Goal: Information Seeking & Learning: Learn about a topic

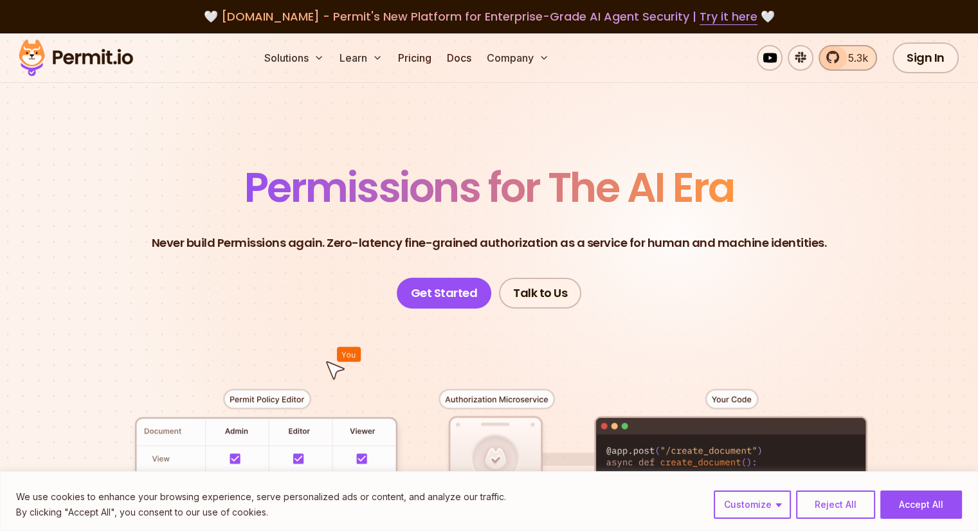
click at [844, 65] on span "5.3k" at bounding box center [854, 57] width 28 height 15
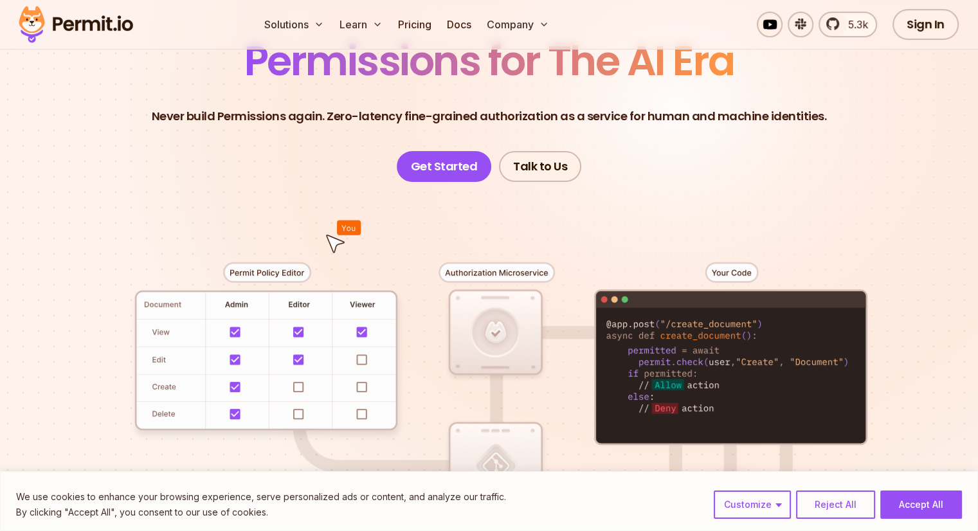
scroll to position [129, 0]
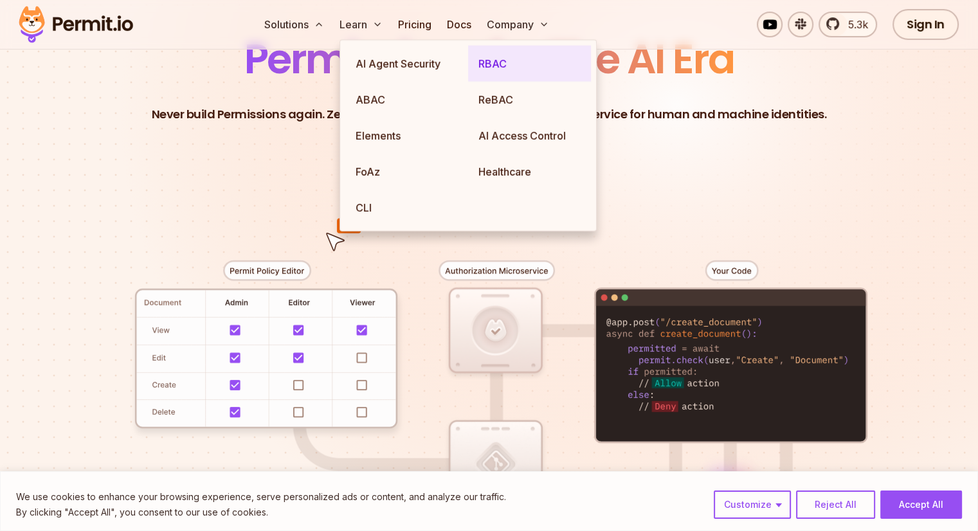
click at [483, 62] on link "RBAC" at bounding box center [529, 64] width 123 height 36
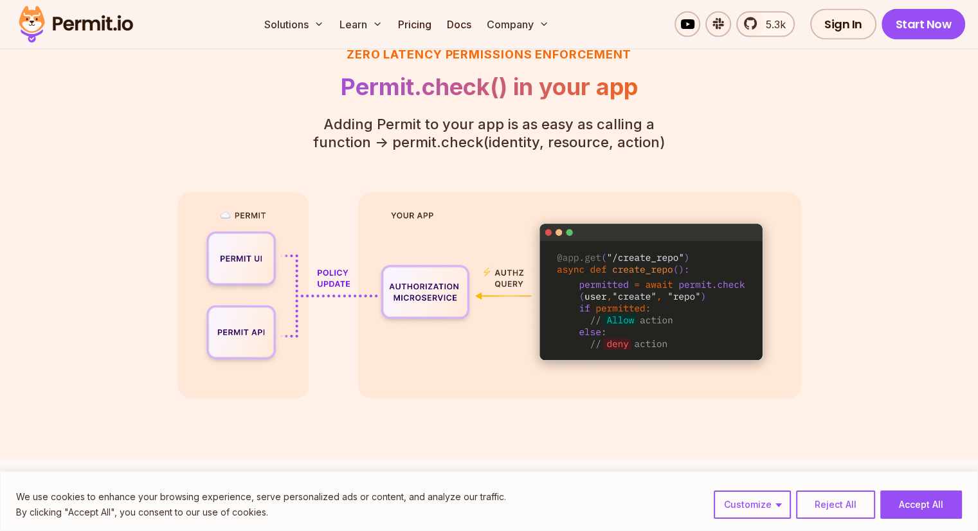
scroll to position [2893, 0]
